Goal: Information Seeking & Learning: Learn about a topic

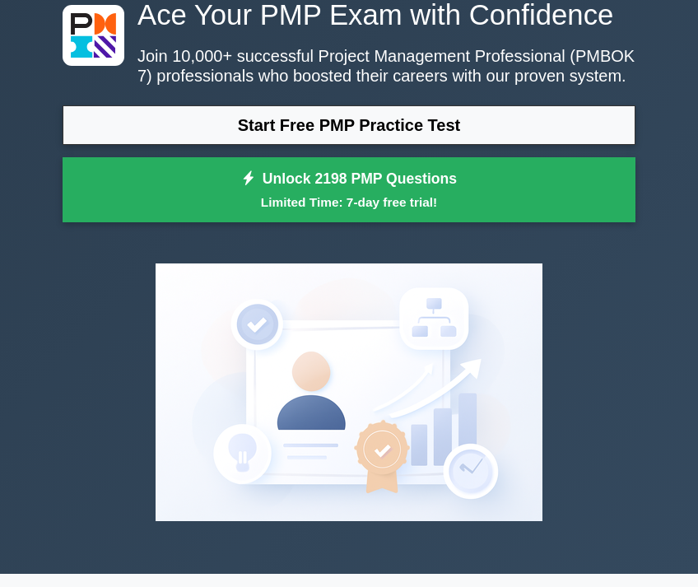
scroll to position [82, 0]
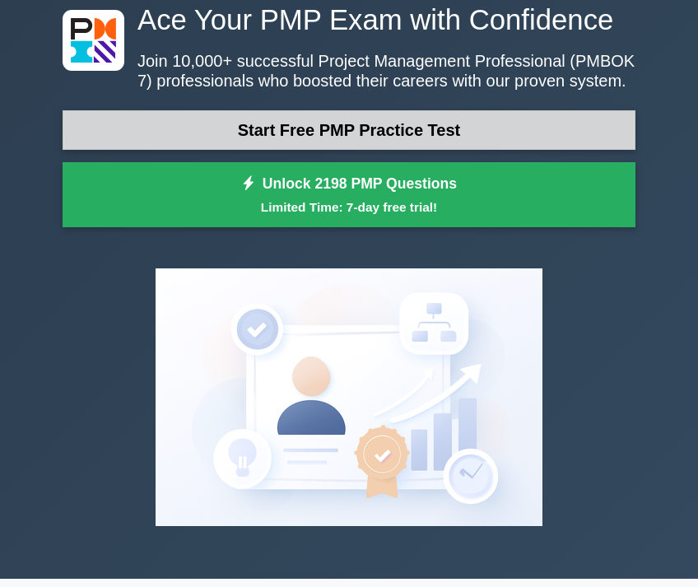
click at [300, 135] on link "Start Free PMP Practice Test" at bounding box center [349, 129] width 573 height 39
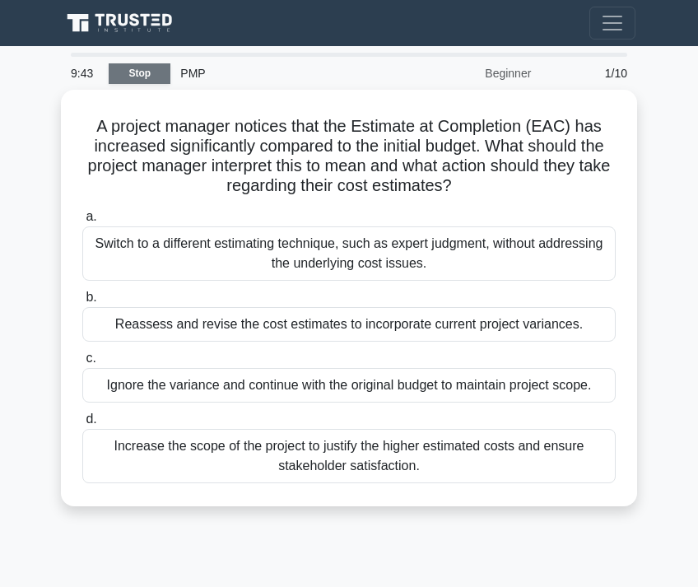
click at [146, 66] on link "Stop" at bounding box center [140, 73] width 62 height 21
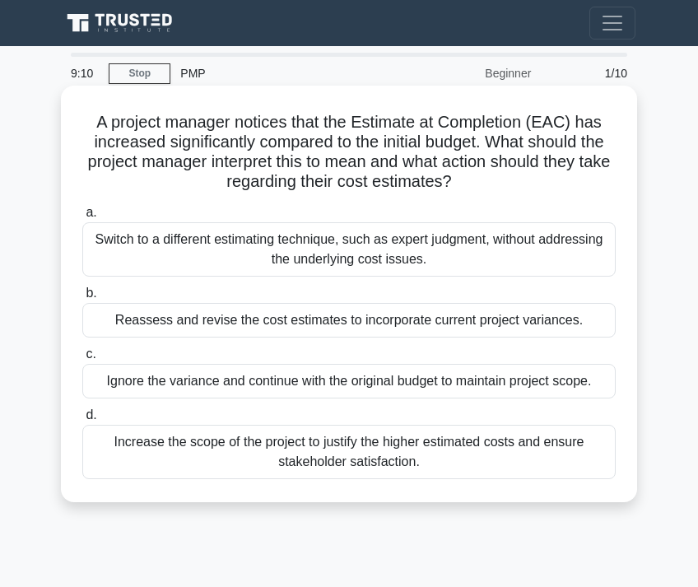
click at [198, 318] on div "Reassess and revise the cost estimates to incorporate current project variances." at bounding box center [348, 320] width 533 height 35
click at [82, 299] on input "b. Reassess and revise the cost estimates to incorporate current project varian…" at bounding box center [82, 293] width 0 height 11
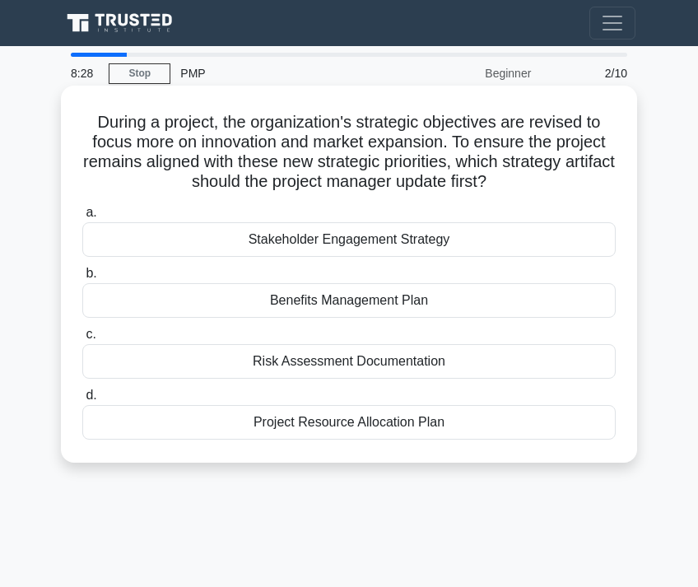
click at [314, 241] on div "Stakeholder Engagement Strategy" at bounding box center [348, 239] width 533 height 35
click at [82, 218] on input "a. Stakeholder Engagement Strategy" at bounding box center [82, 212] width 0 height 11
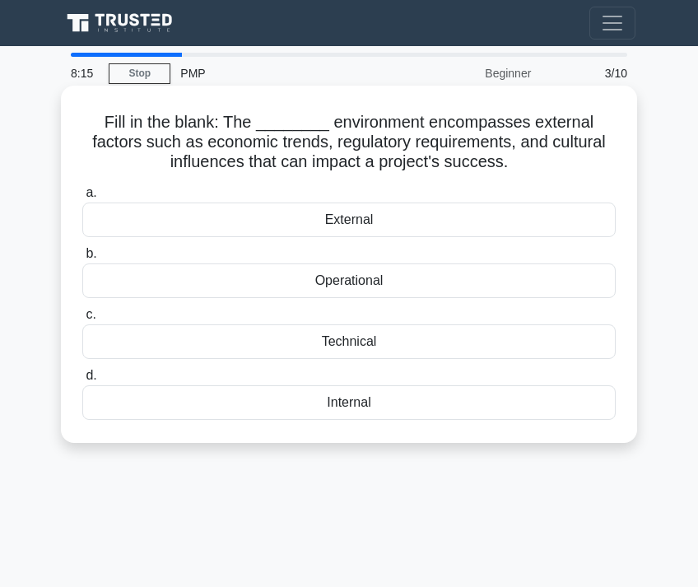
click at [448, 221] on div "External" at bounding box center [348, 219] width 533 height 35
click at [82, 198] on input "a. External" at bounding box center [82, 193] width 0 height 11
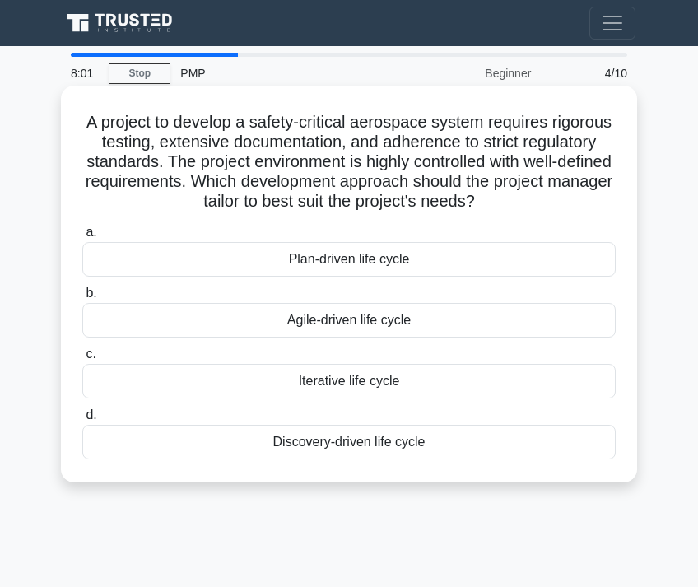
click at [339, 257] on div "Plan-driven life cycle" at bounding box center [348, 259] width 533 height 35
click at [82, 238] on input "a. Plan-driven life cycle" at bounding box center [82, 232] width 0 height 11
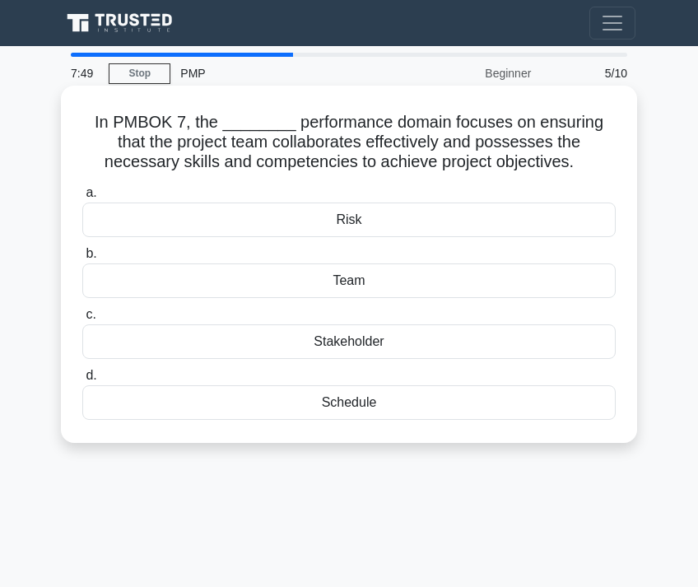
click at [359, 337] on div "Stakeholder" at bounding box center [348, 341] width 533 height 35
click at [82, 320] on input "c. Stakeholder" at bounding box center [82, 314] width 0 height 11
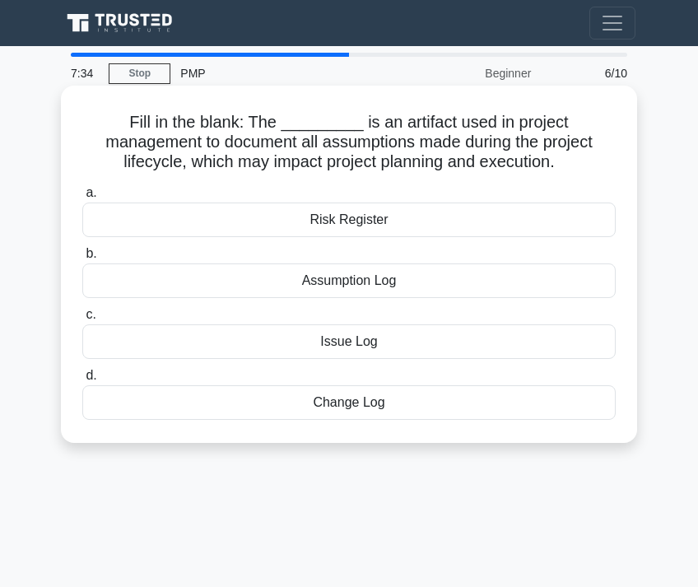
click at [353, 279] on div "Assumption Log" at bounding box center [348, 280] width 533 height 35
click at [82, 259] on input "b. Assumption Log" at bounding box center [82, 253] width 0 height 11
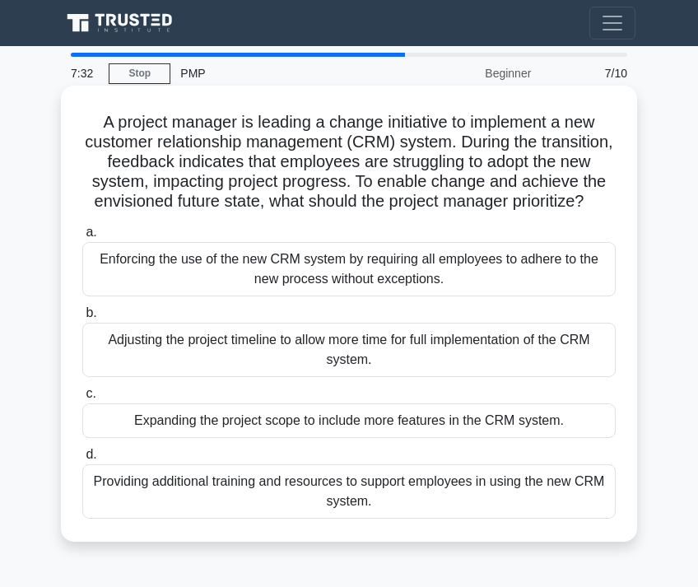
click at [215, 345] on div "Adjusting the project timeline to allow more time for full implementation of th…" at bounding box center [348, 349] width 533 height 54
click at [82, 318] on input "b. Adjusting the project timeline to allow more time for full implementation of…" at bounding box center [82, 313] width 0 height 11
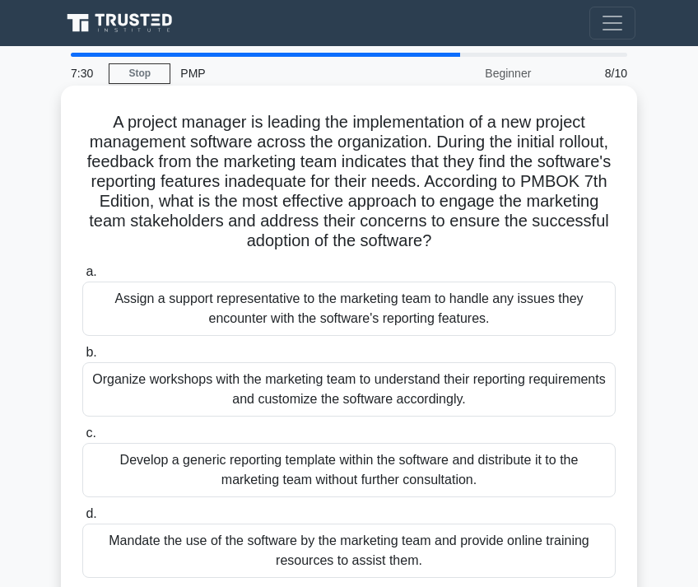
click at [237, 308] on div "Assign a support representative to the marketing team to handle any issues they…" at bounding box center [348, 308] width 533 height 54
click at [82, 277] on input "a. Assign a support representative to the marketing team to handle any issues t…" at bounding box center [82, 272] width 0 height 11
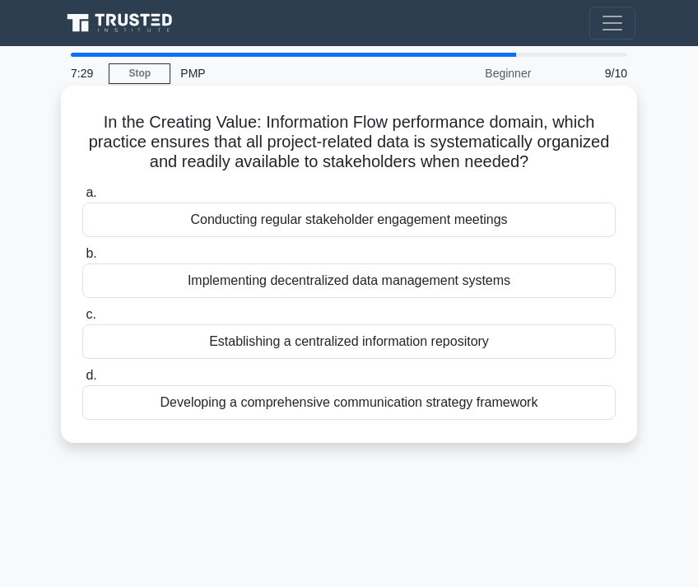
click at [244, 344] on div "Establishing a centralized information repository" at bounding box center [348, 341] width 533 height 35
click at [82, 320] on input "c. Establishing a centralized information repository" at bounding box center [82, 314] width 0 height 11
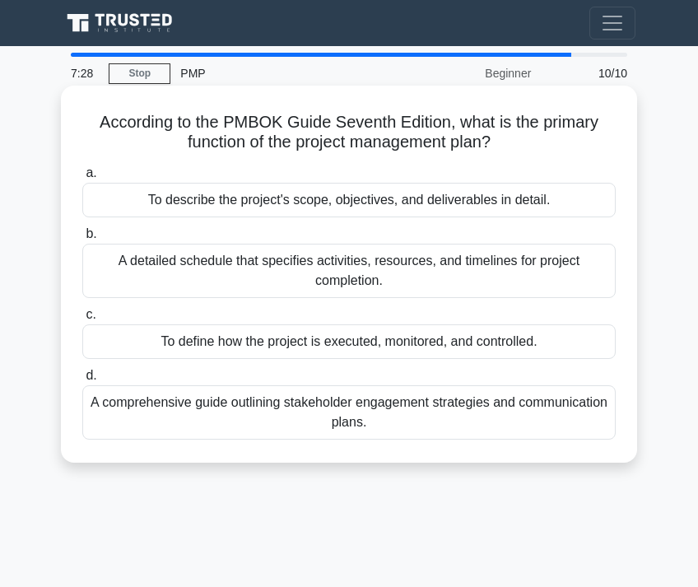
click at [248, 262] on div "A detailed schedule that specifies activities, resources, and timelines for pro…" at bounding box center [348, 270] width 533 height 54
click at [82, 239] on input "b. A detailed schedule that specifies activities, resources, and timelines for …" at bounding box center [82, 234] width 0 height 11
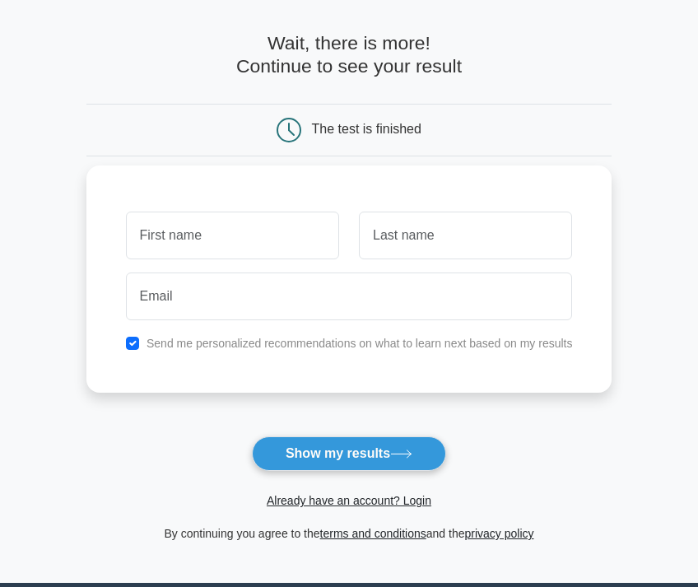
scroll to position [82, 0]
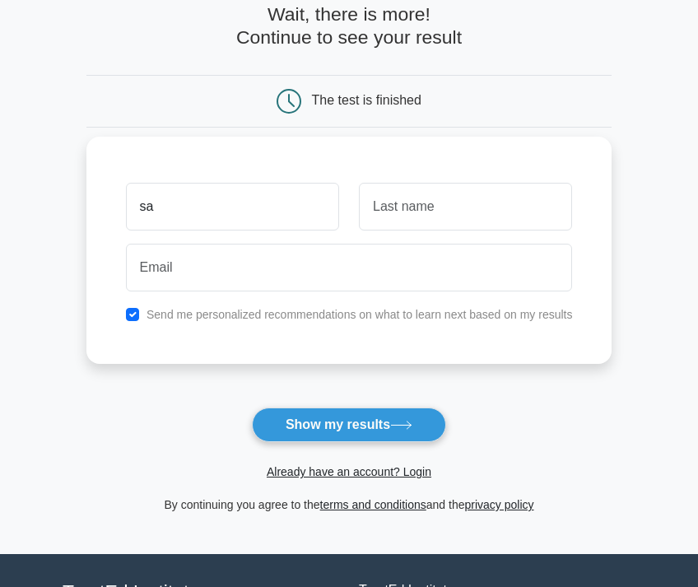
type input "s"
type input "[PERSON_NAME]"
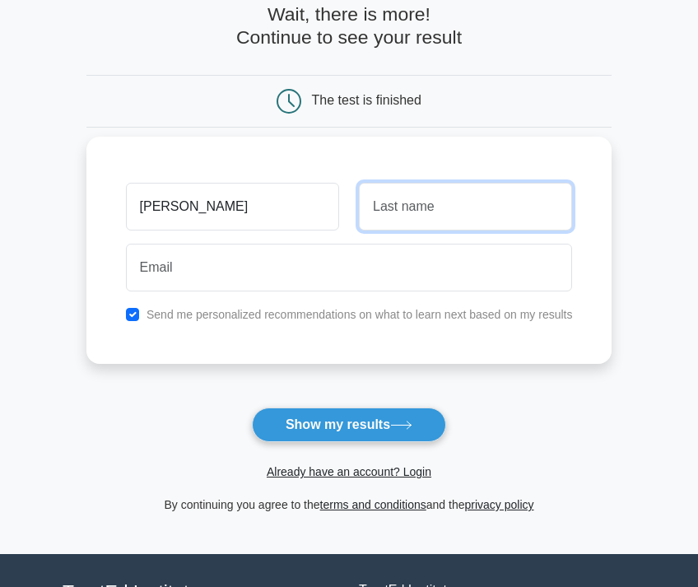
click at [396, 213] on input "text" at bounding box center [465, 207] width 213 height 48
type input "caingles"
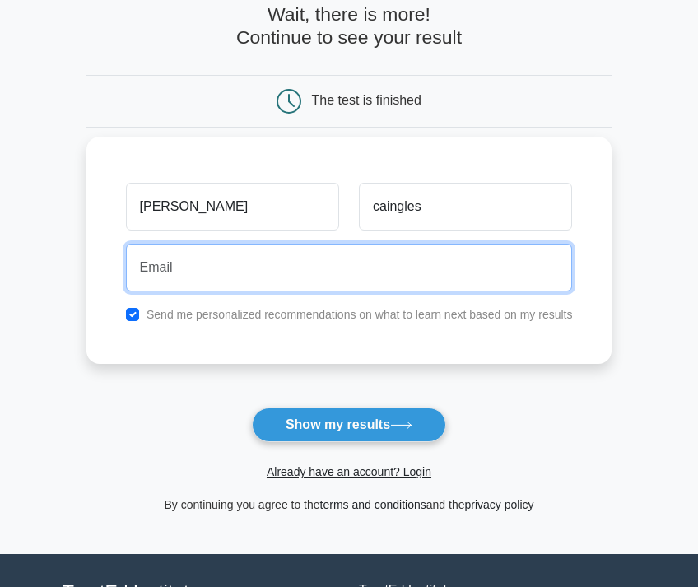
click at [345, 253] on input "email" at bounding box center [349, 267] width 447 height 48
type input "[EMAIL_ADDRESS][DOMAIN_NAME]"
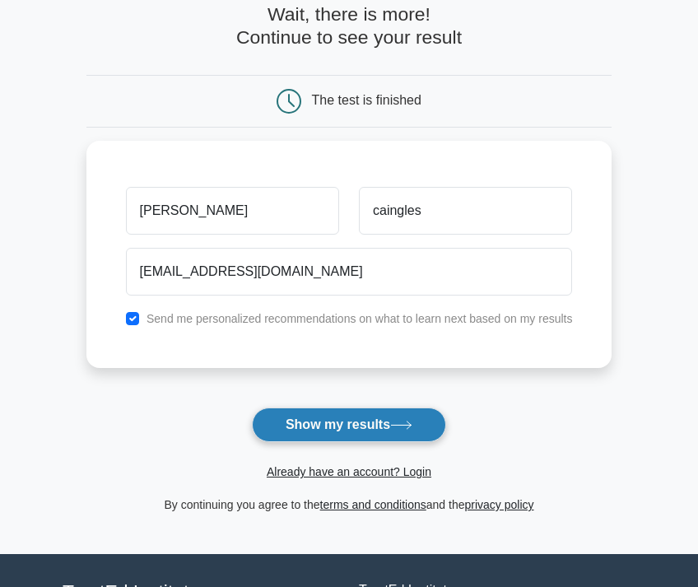
click at [361, 432] on button "Show my results" at bounding box center [349, 424] width 194 height 35
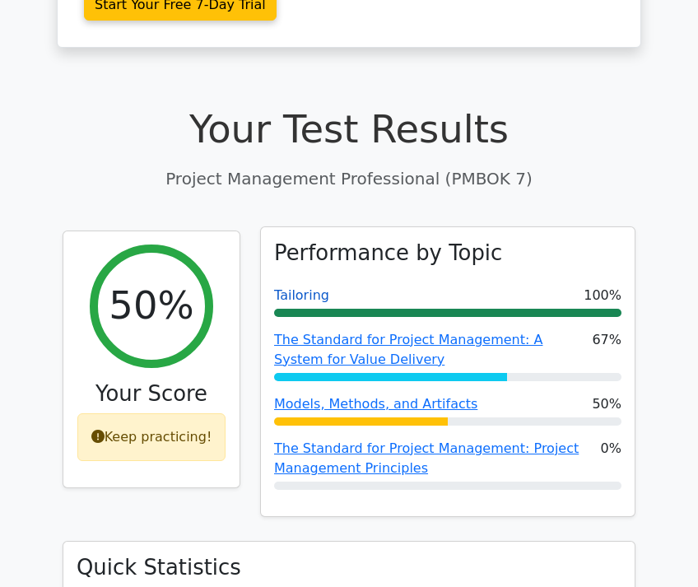
scroll to position [494, 0]
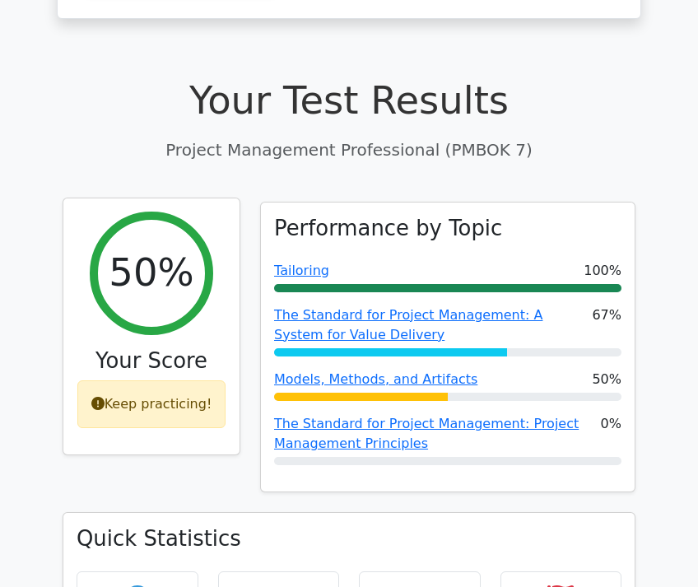
click at [140, 250] on h2 "50%" at bounding box center [151, 273] width 85 height 46
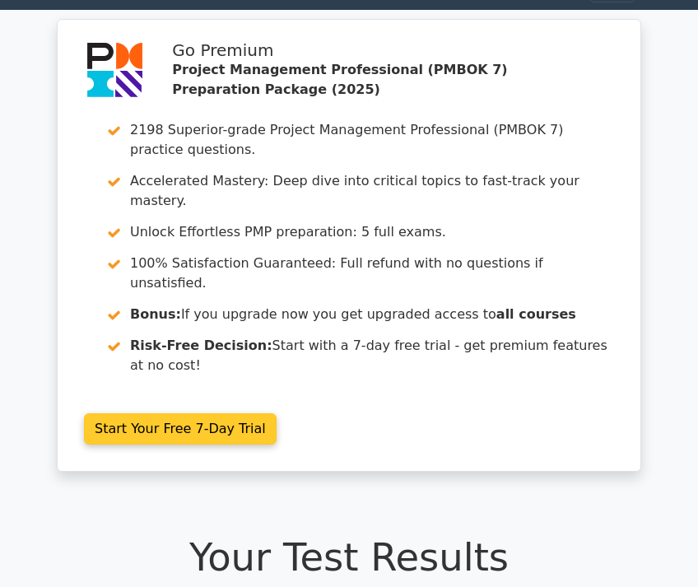
scroll to position [0, 0]
